Goal: Task Accomplishment & Management: Use online tool/utility

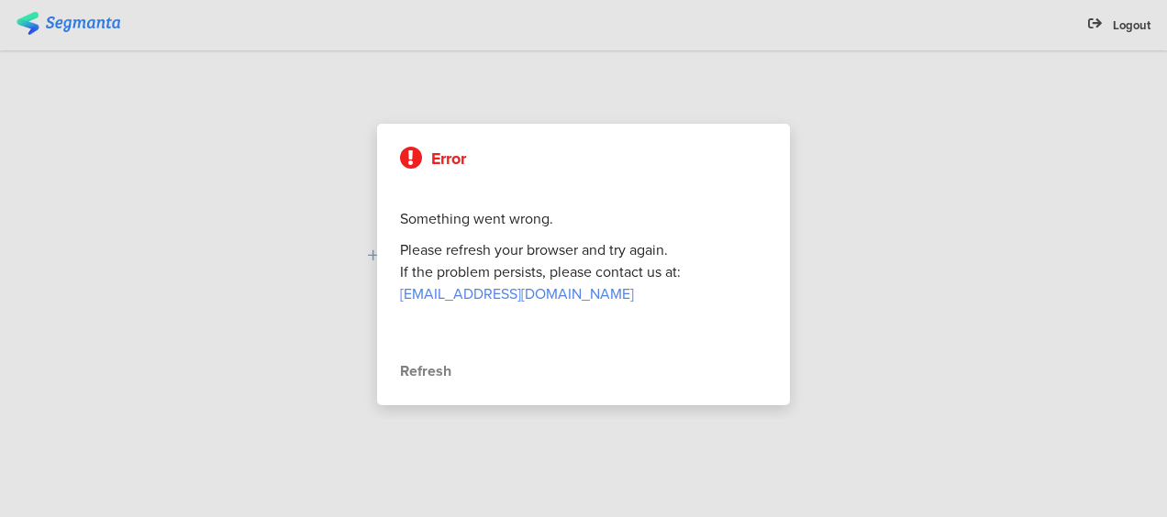
click at [935, 303] on div at bounding box center [583, 258] width 1167 height 517
click at [434, 369] on div "Refresh" at bounding box center [583, 372] width 367 height 22
